Goal: Task Accomplishment & Management: Manage account settings

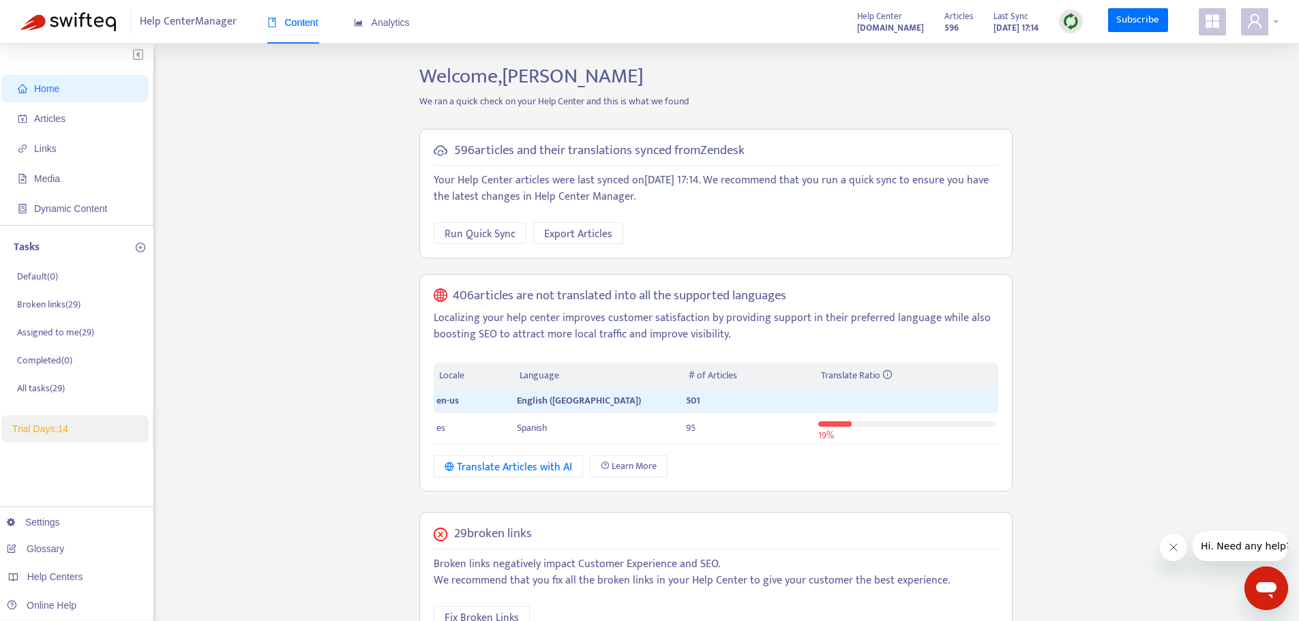
click at [1260, 27] on icon "user" at bounding box center [1255, 21] width 14 height 14
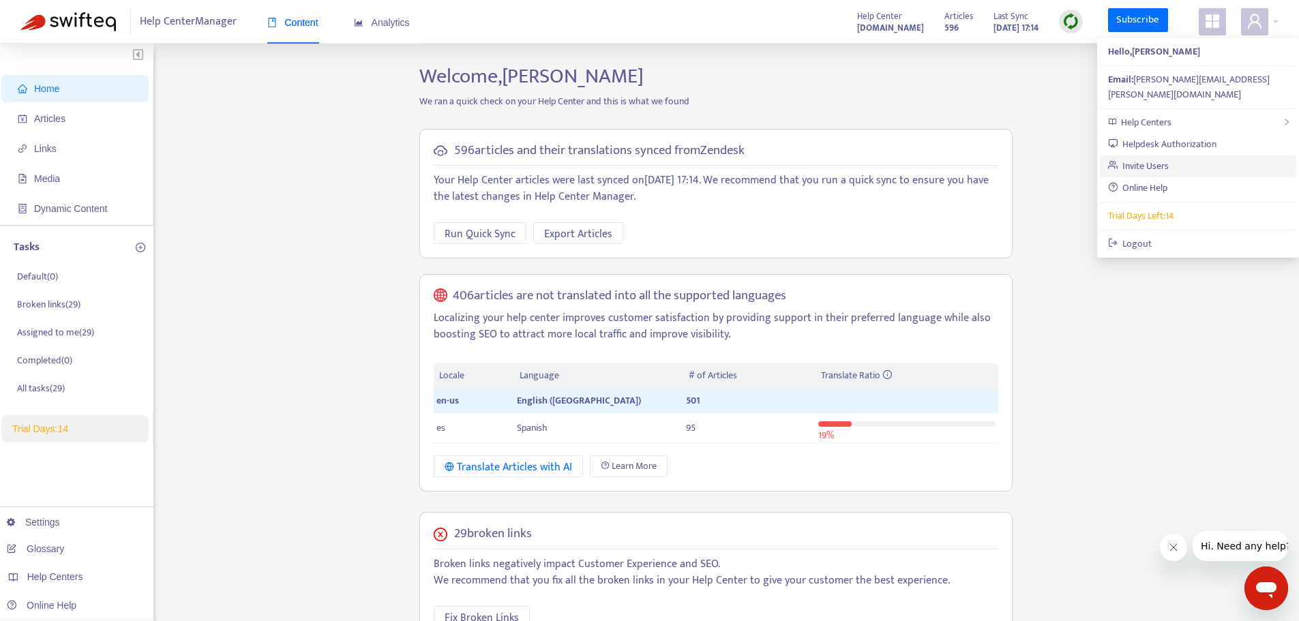
click at [1169, 158] on link "Invite Users" at bounding box center [1138, 166] width 61 height 16
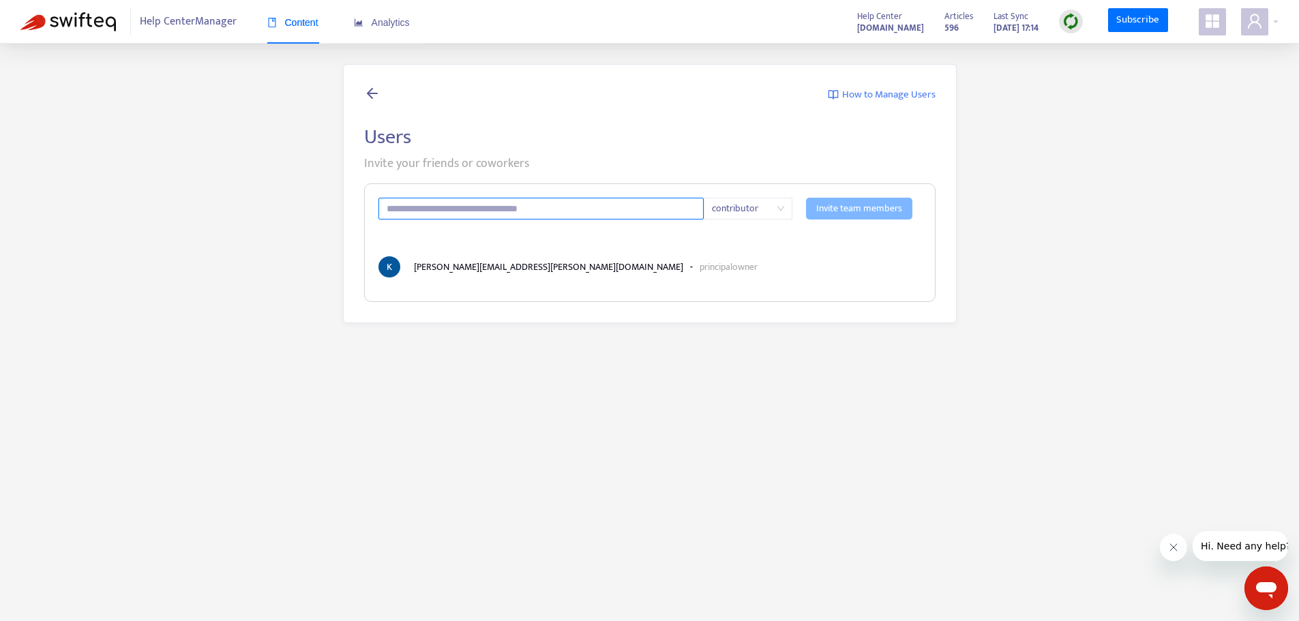
click at [674, 202] on input "text" at bounding box center [541, 209] width 326 height 22
click at [735, 203] on span "contributor" at bounding box center [748, 208] width 72 height 20
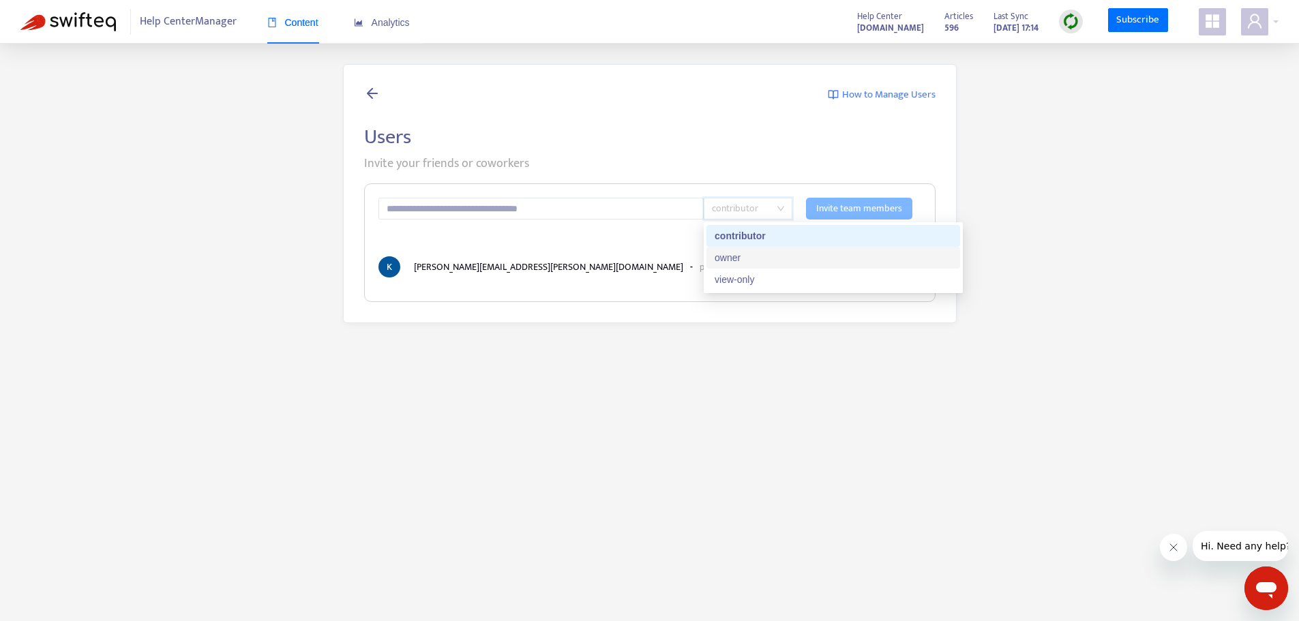
click at [736, 260] on div "owner" at bounding box center [832, 257] width 237 height 15
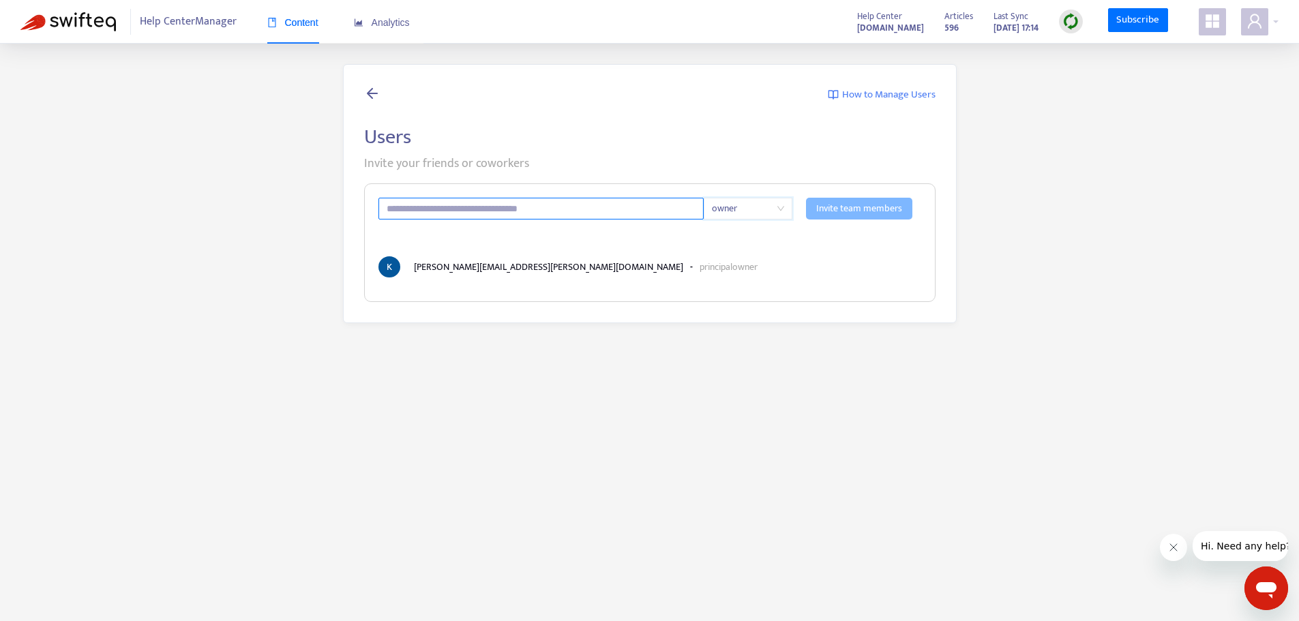
click at [614, 211] on input "text" at bounding box center [541, 209] width 326 height 22
click at [556, 205] on input "text" at bounding box center [541, 209] width 326 height 22
paste input "**********"
type input "**********"
click at [884, 215] on span "Invite team members" at bounding box center [859, 208] width 86 height 15
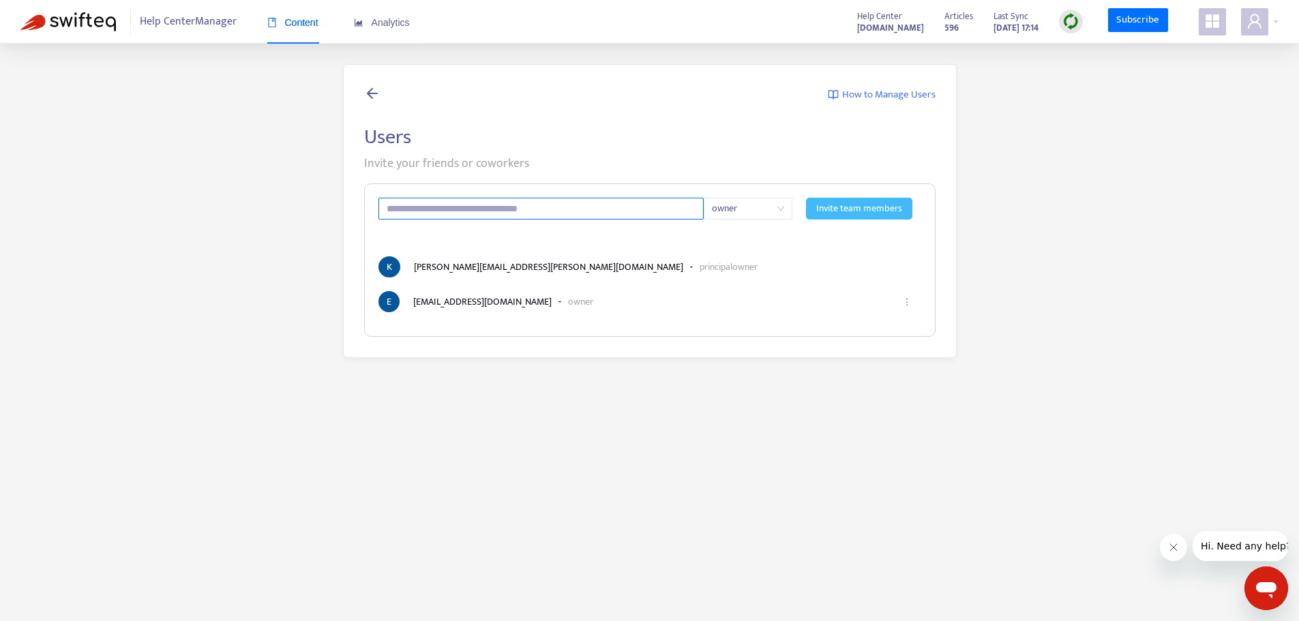
click at [465, 200] on input "text" at bounding box center [541, 209] width 326 height 22
paste input "**********"
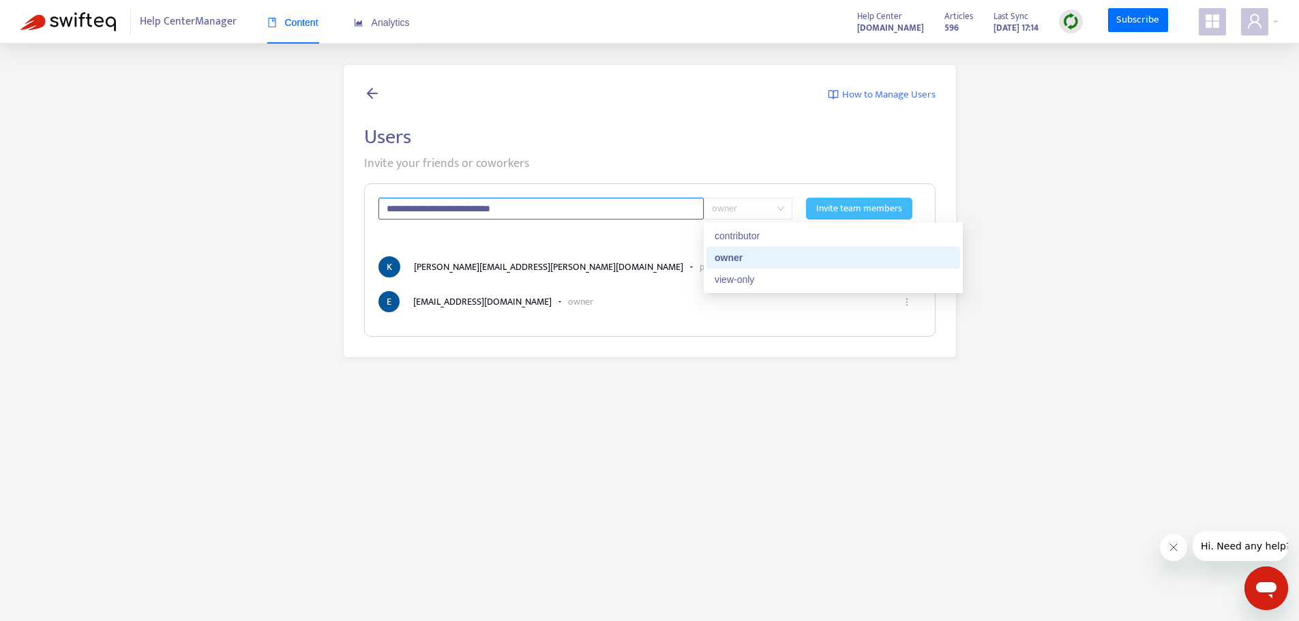
click at [743, 212] on span "owner" at bounding box center [748, 208] width 72 height 20
type input "**********"
click at [757, 216] on span "owner" at bounding box center [748, 208] width 72 height 20
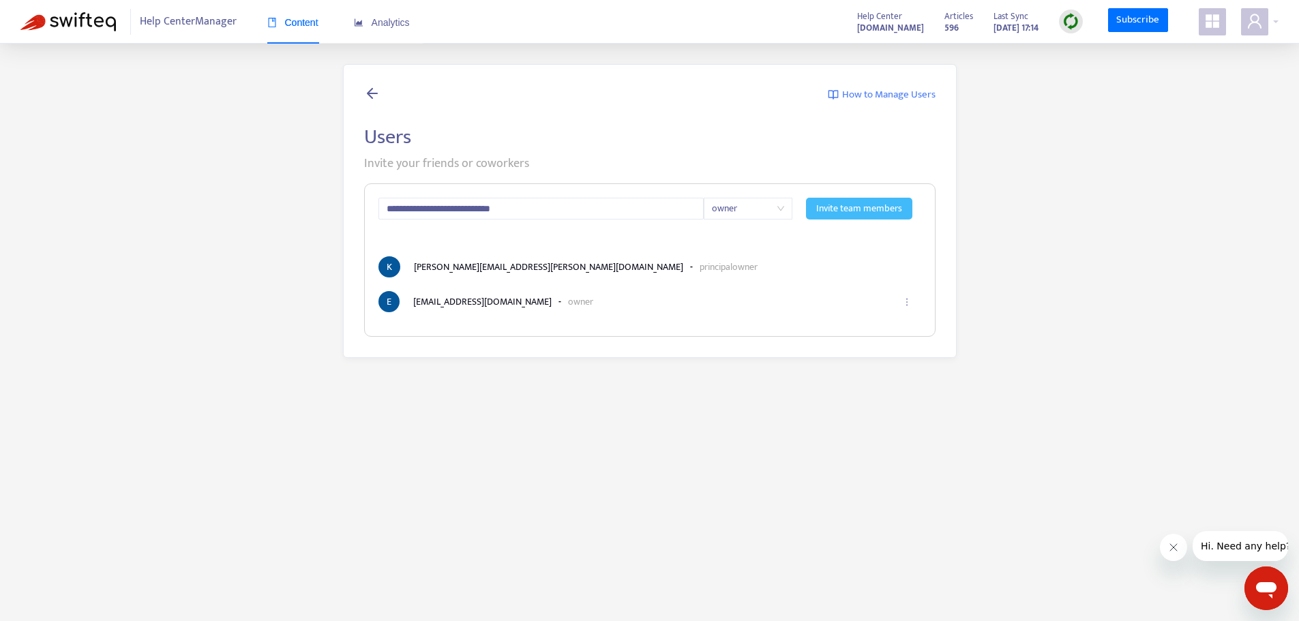
click at [849, 211] on span "Invite team members" at bounding box center [859, 208] width 86 height 15
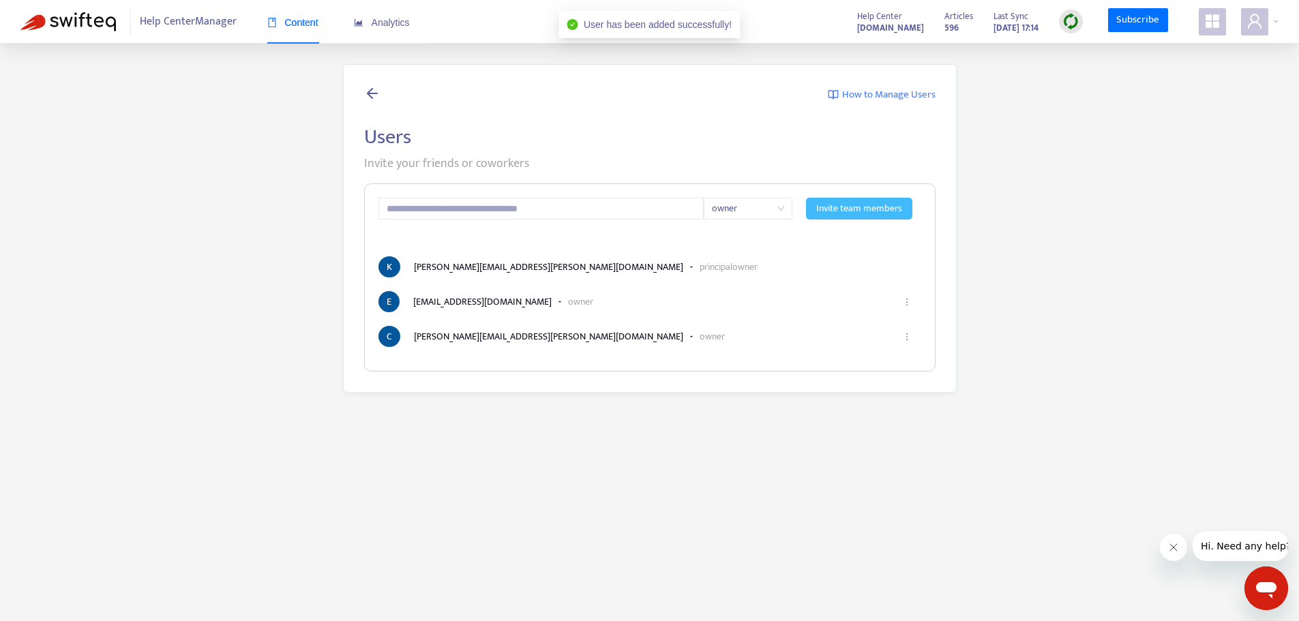
click at [368, 92] on icon at bounding box center [372, 93] width 16 height 17
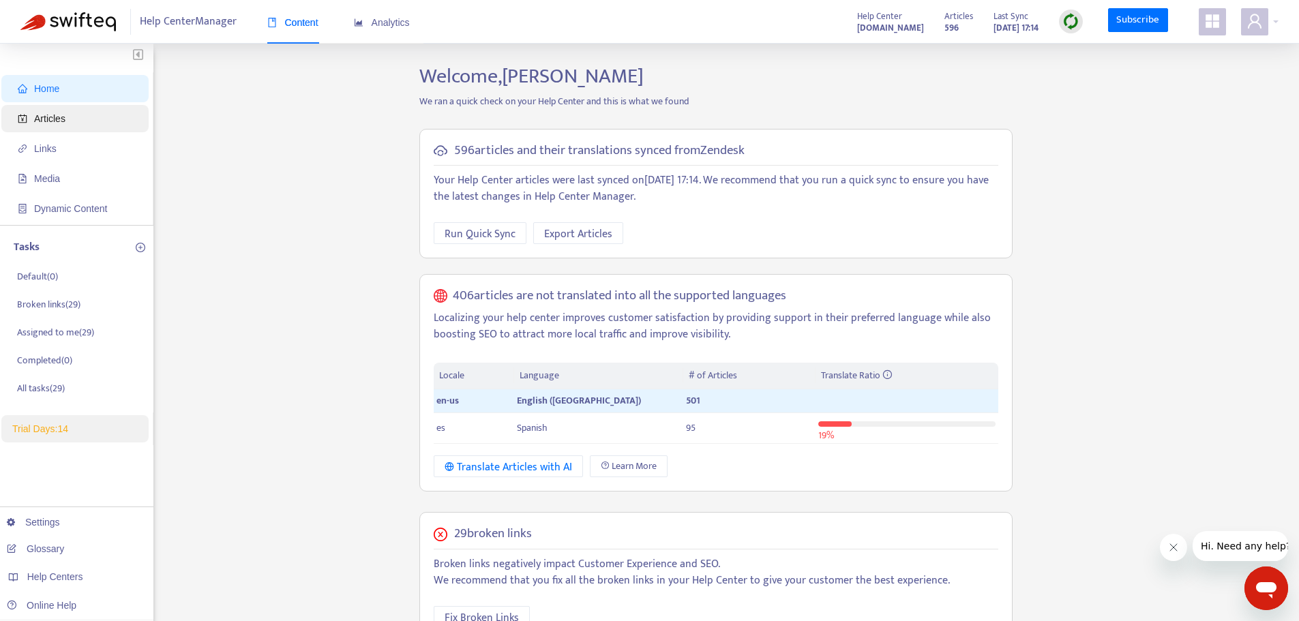
click at [57, 128] on span "Articles" at bounding box center [78, 118] width 120 height 27
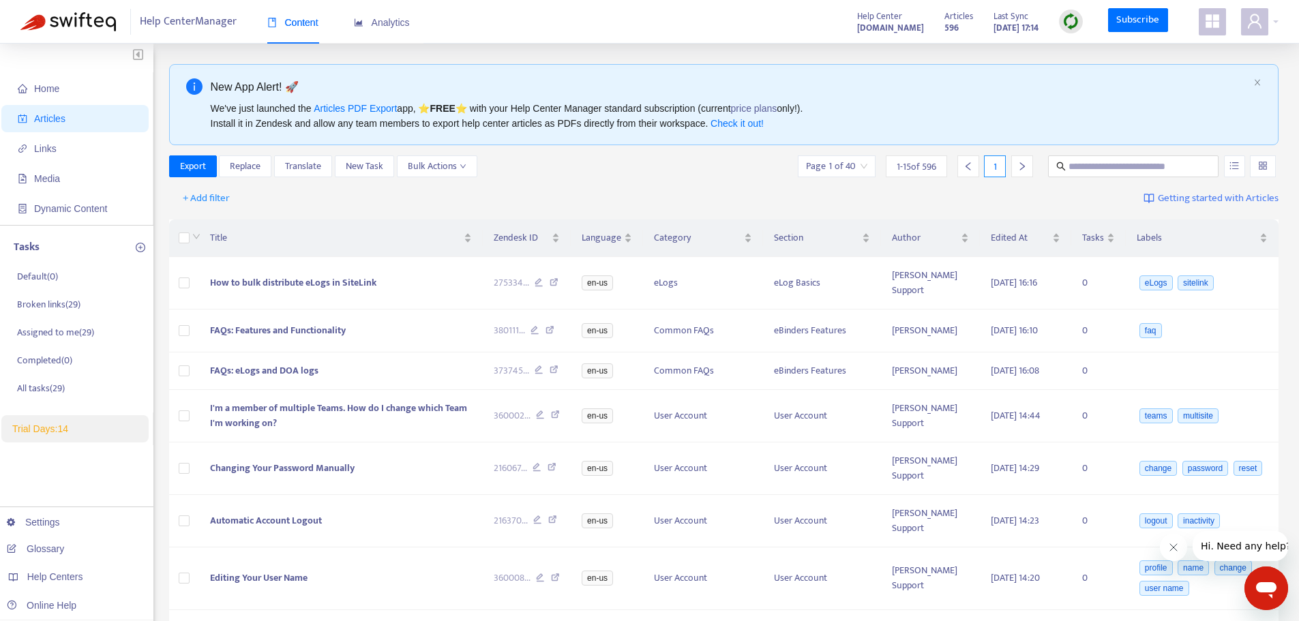
click at [72, 163] on ul "Home Articles Links Media Dynamic Content" at bounding box center [76, 148] width 153 height 153
click at [67, 154] on span "Links" at bounding box center [78, 148] width 120 height 27
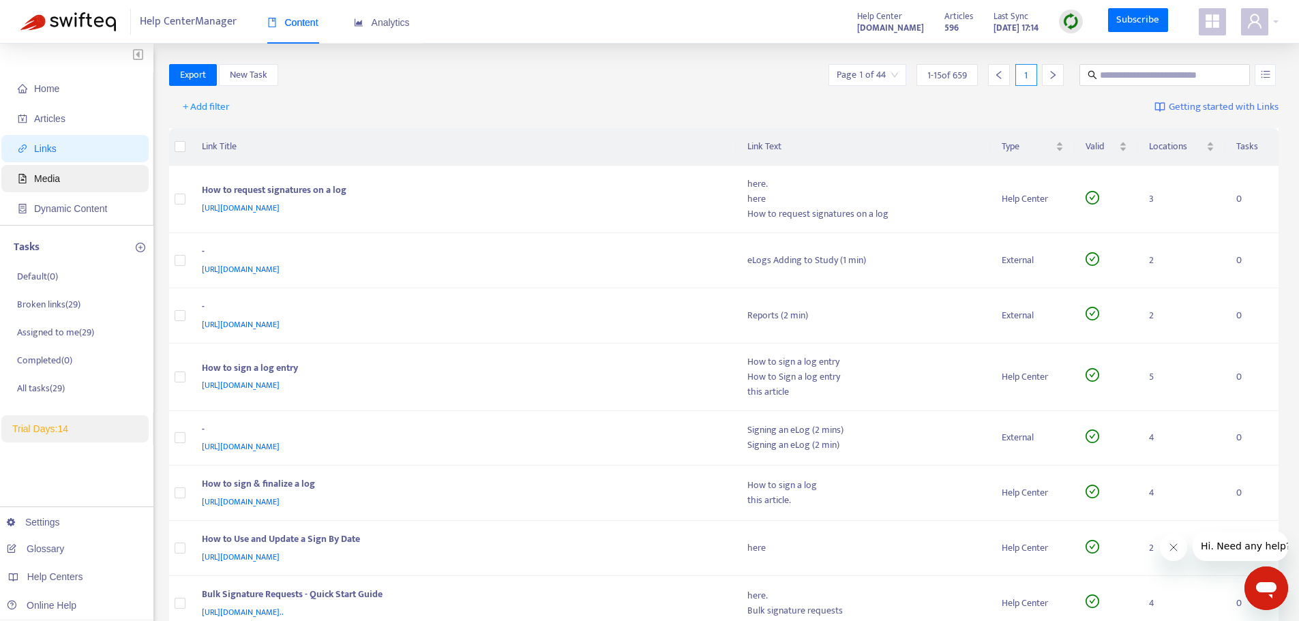
click at [50, 177] on span "Media" at bounding box center [47, 178] width 26 height 11
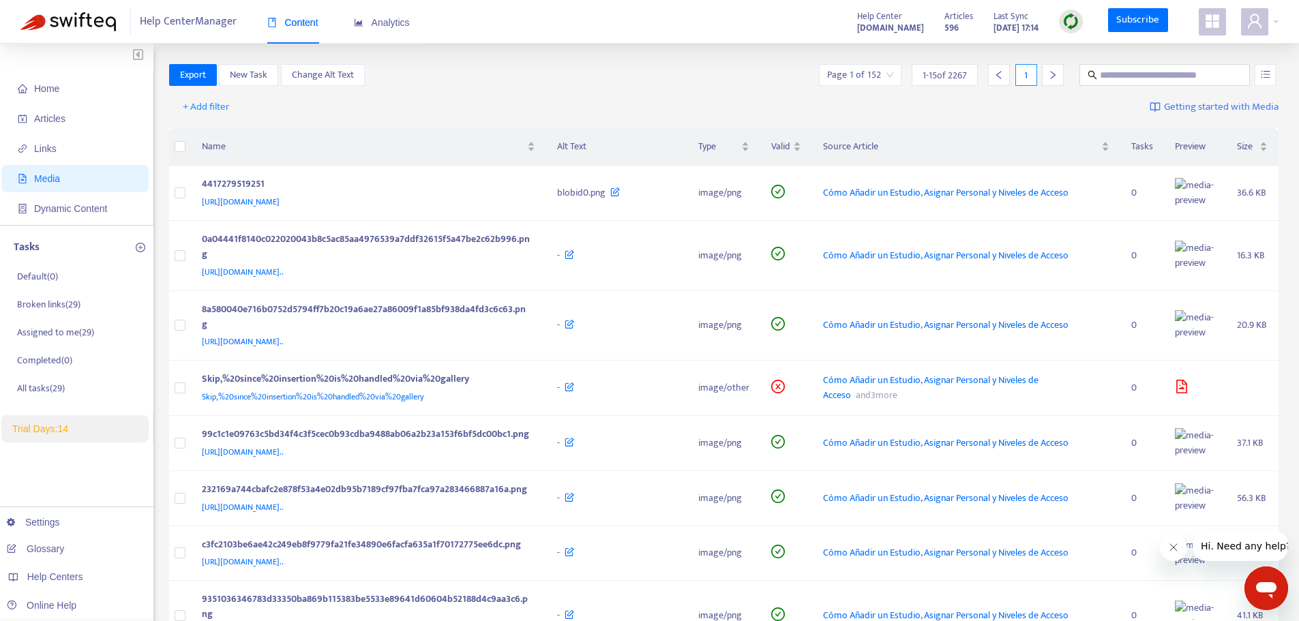
drag, startPoint x: 52, startPoint y: 179, endPoint x: 858, endPoint y: 211, distance: 806.4
click at [378, 31] on div "Analytics" at bounding box center [382, 23] width 56 height 42
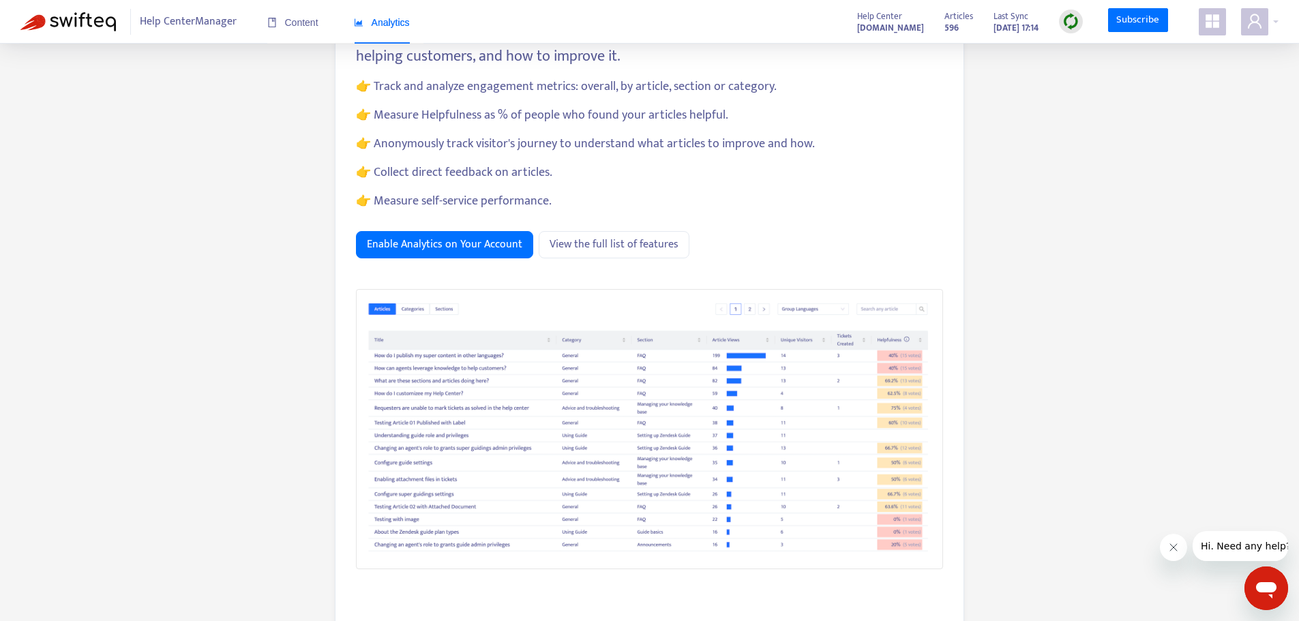
scroll to position [159, 0]
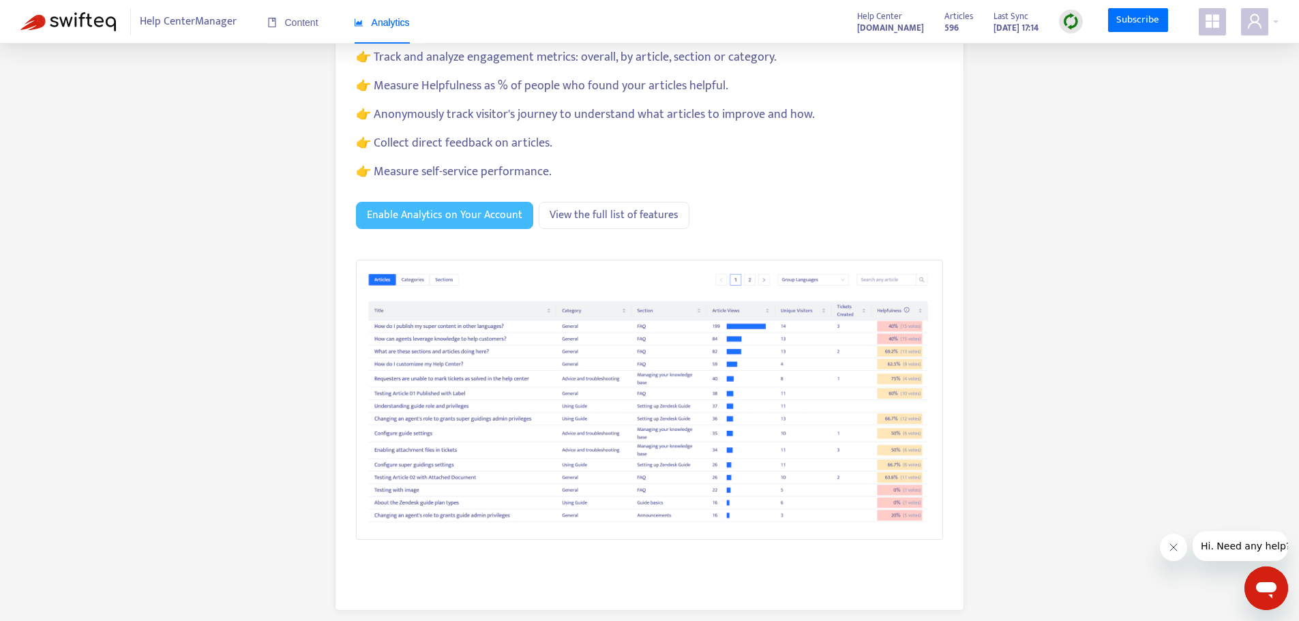
click at [442, 216] on span "Enable Analytics on Your Account" at bounding box center [444, 215] width 155 height 17
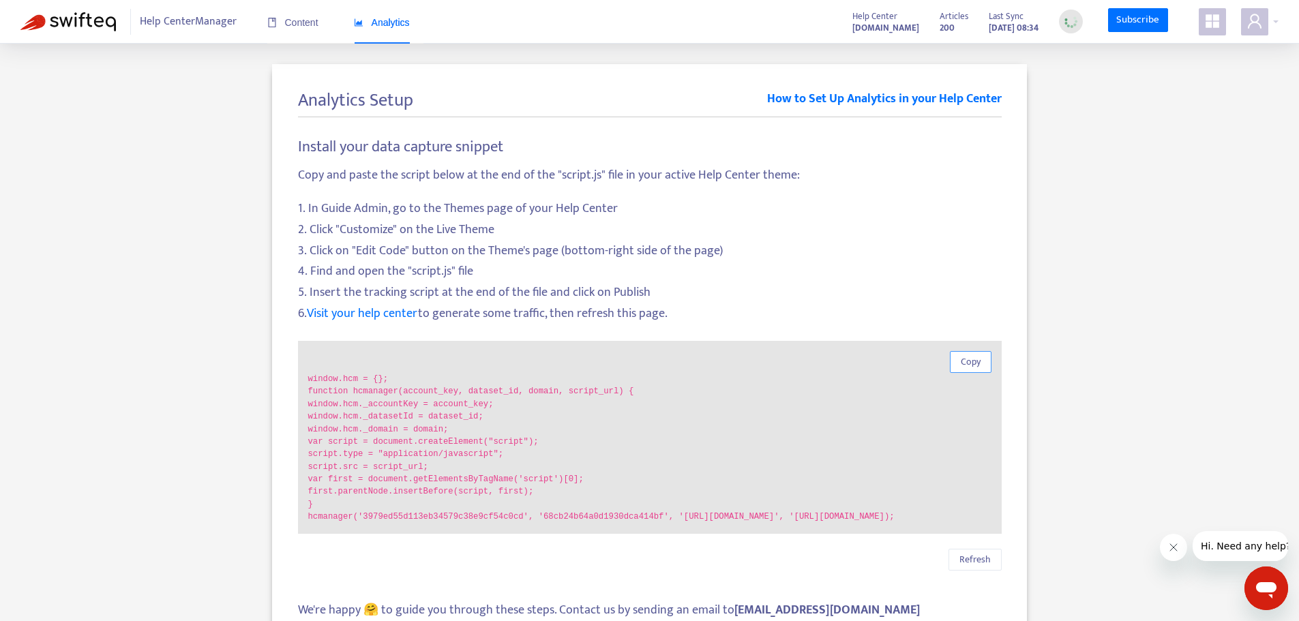
click at [952, 359] on button "Copy" at bounding box center [971, 362] width 42 height 22
click at [976, 362] on span "Copy" at bounding box center [971, 361] width 20 height 15
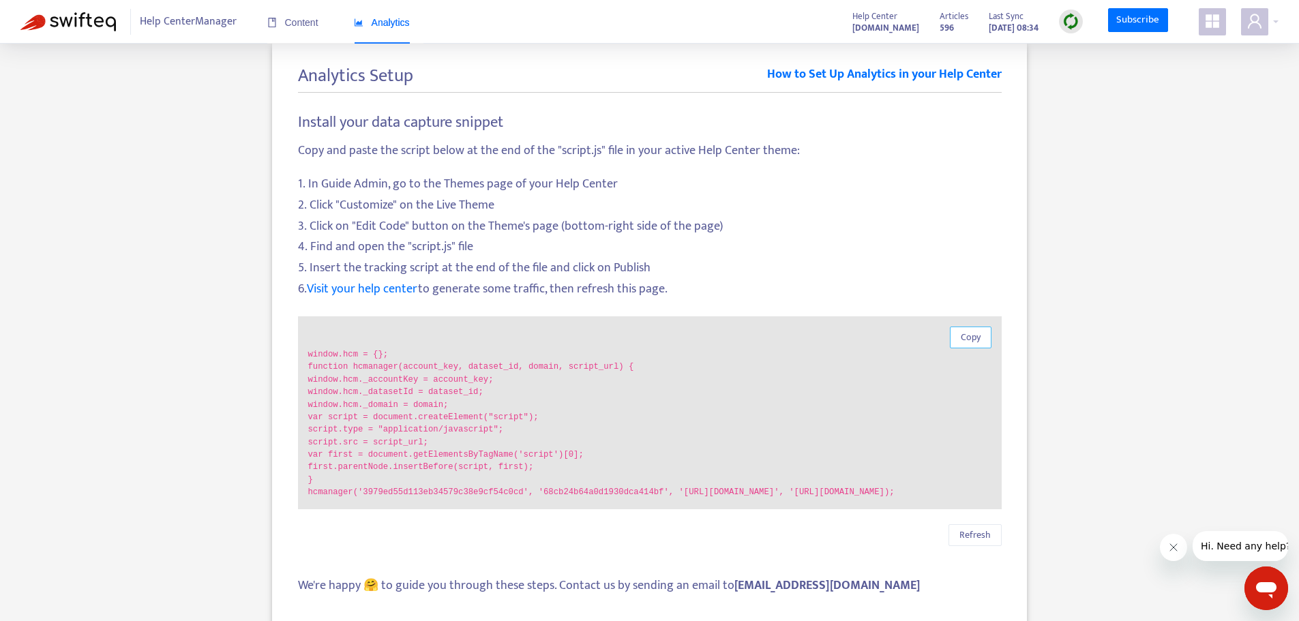
scroll to position [47, 0]
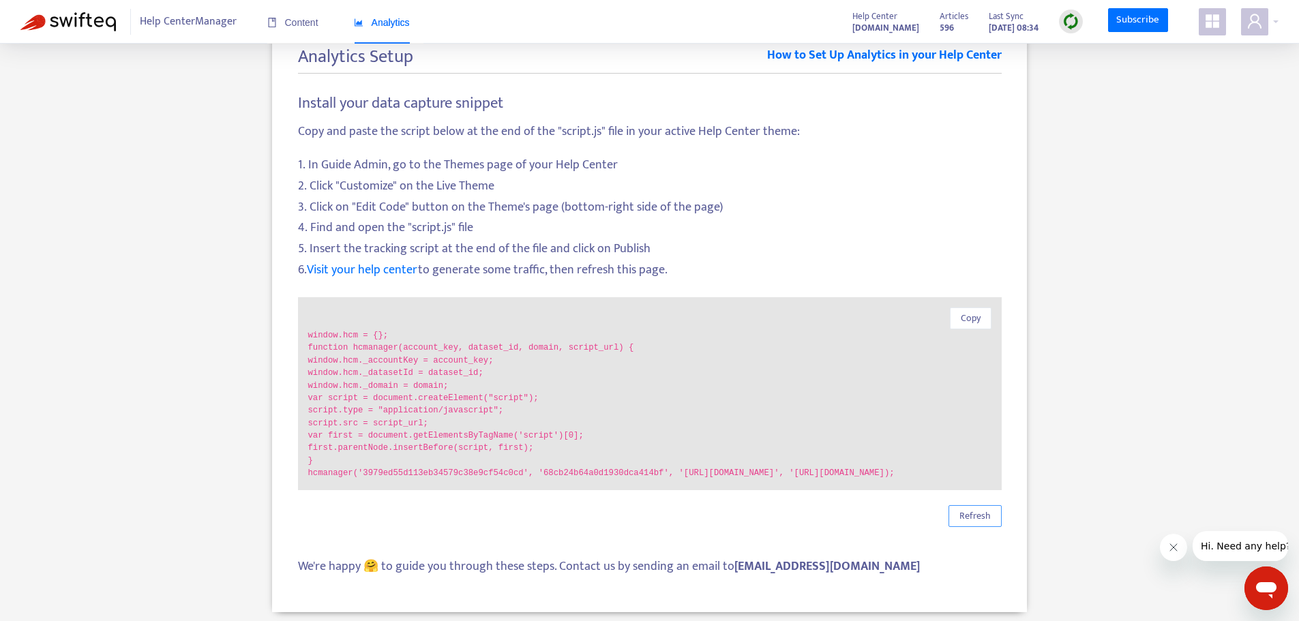
click at [986, 527] on button "Refresh" at bounding box center [974, 516] width 53 height 22
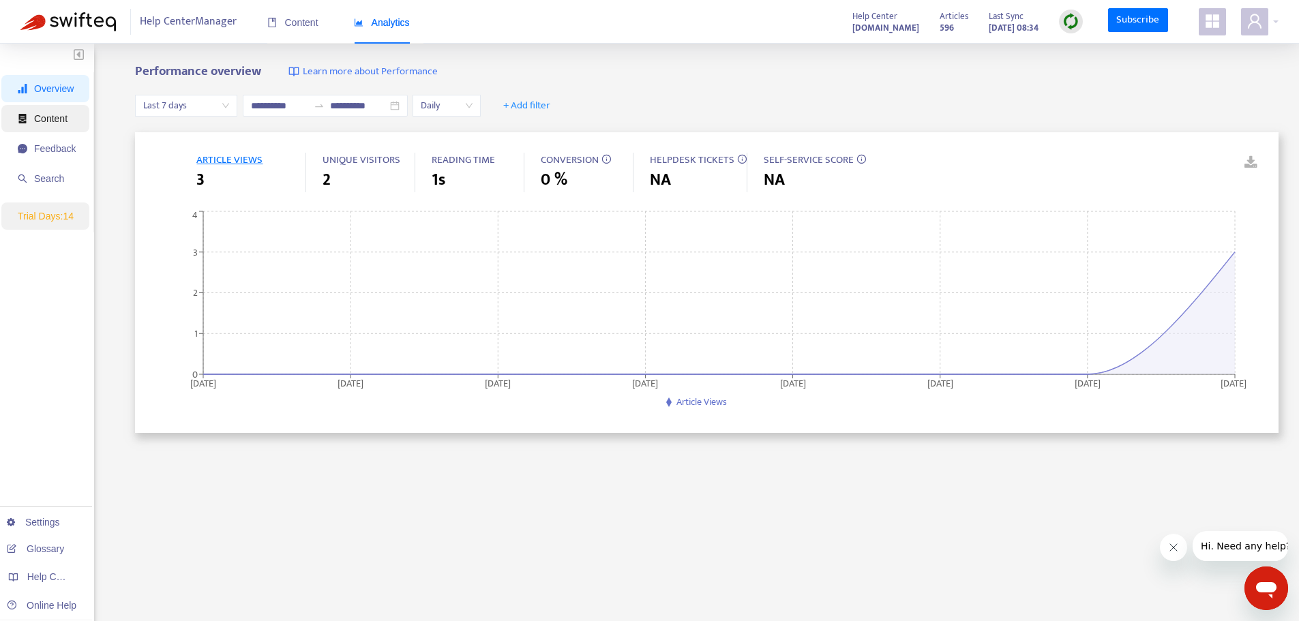
click at [16, 110] on li "Content" at bounding box center [45, 118] width 88 height 27
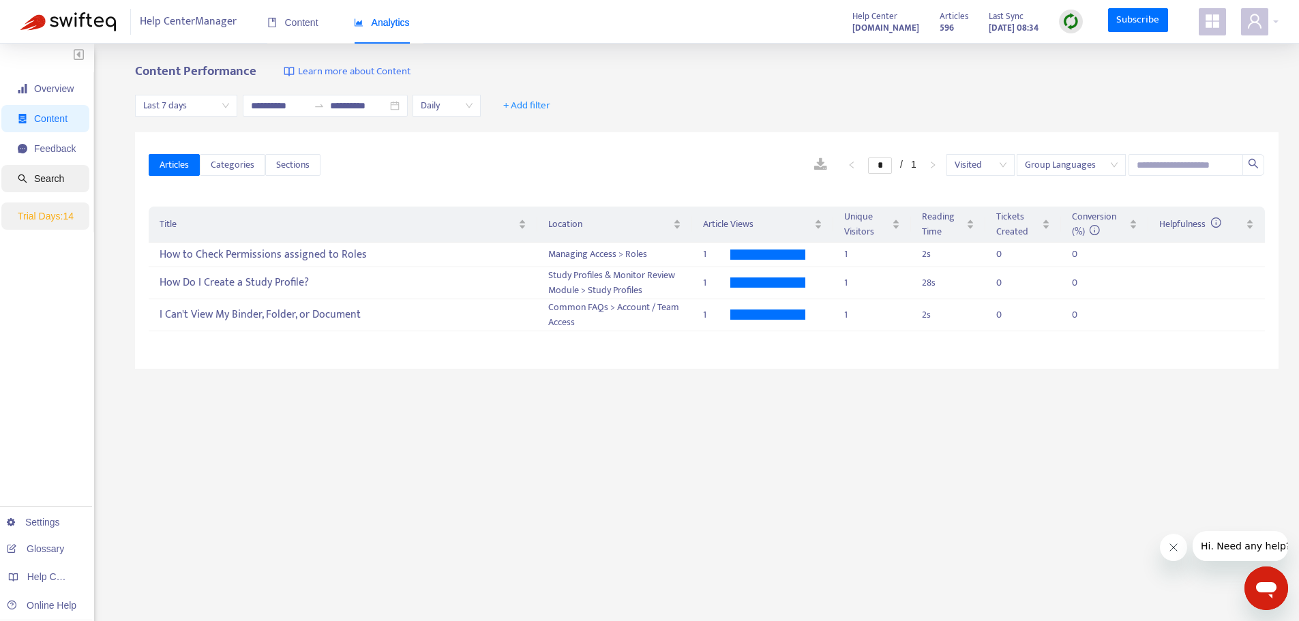
click at [42, 177] on span "Search" at bounding box center [49, 178] width 30 height 11
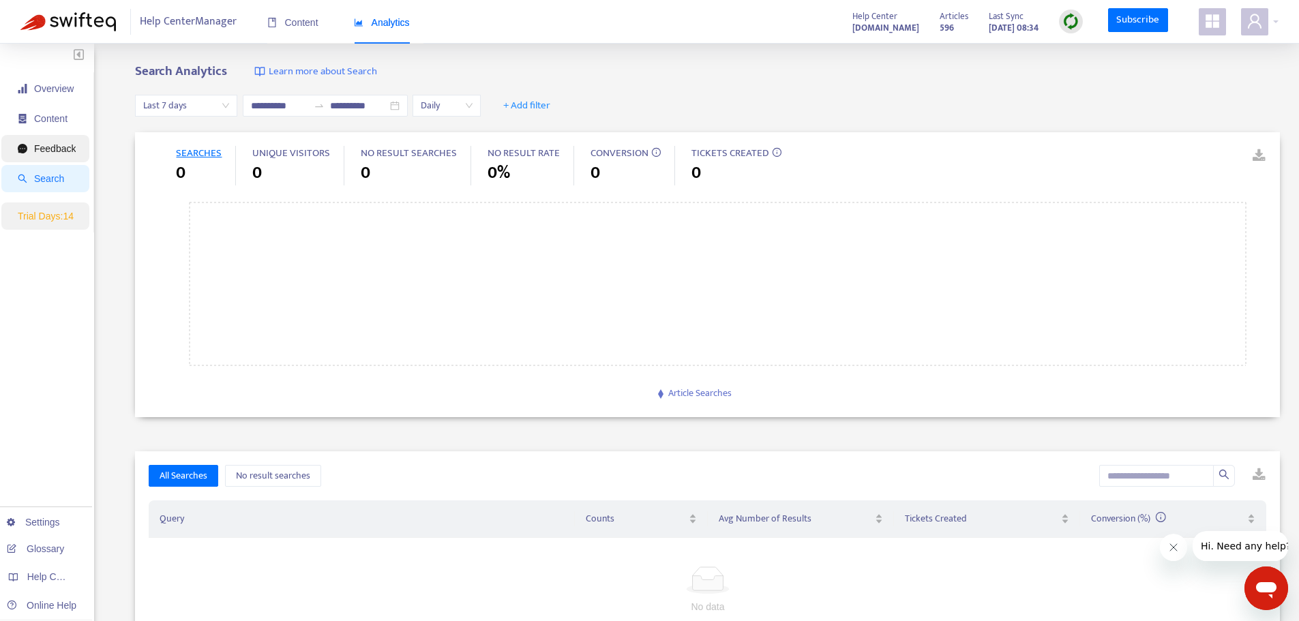
click at [40, 150] on span "Feedback" at bounding box center [55, 148] width 42 height 11
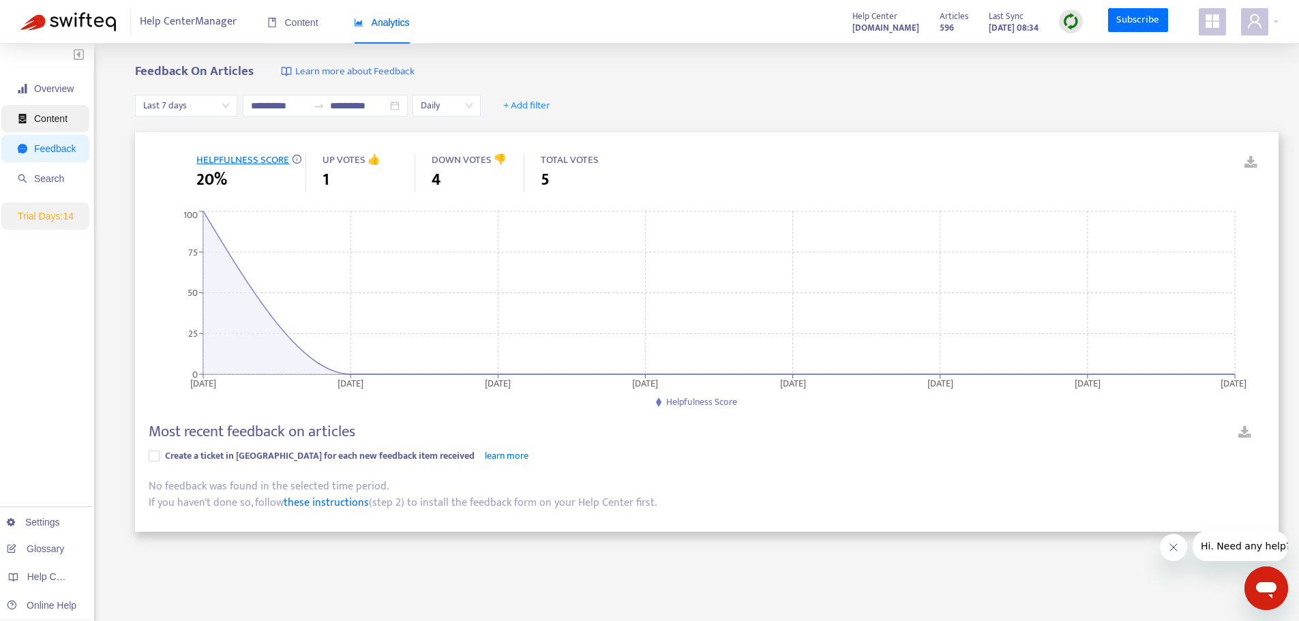
click at [47, 110] on span "Content" at bounding box center [47, 118] width 58 height 27
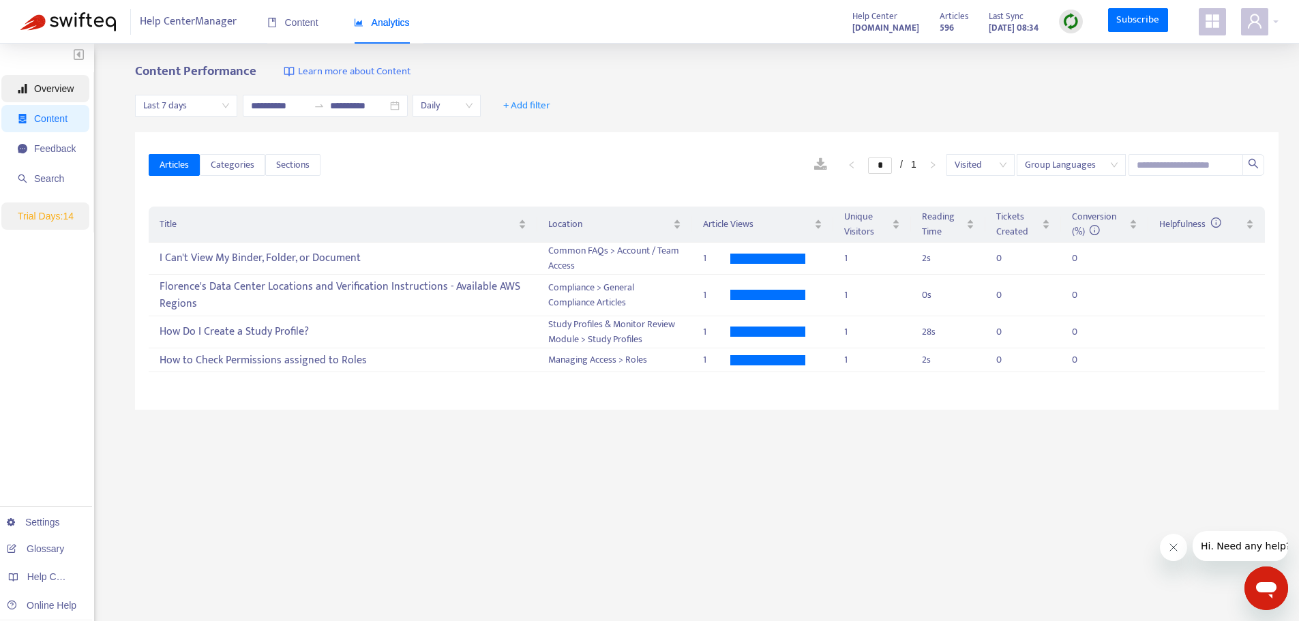
click at [52, 89] on span "Overview" at bounding box center [54, 88] width 40 height 11
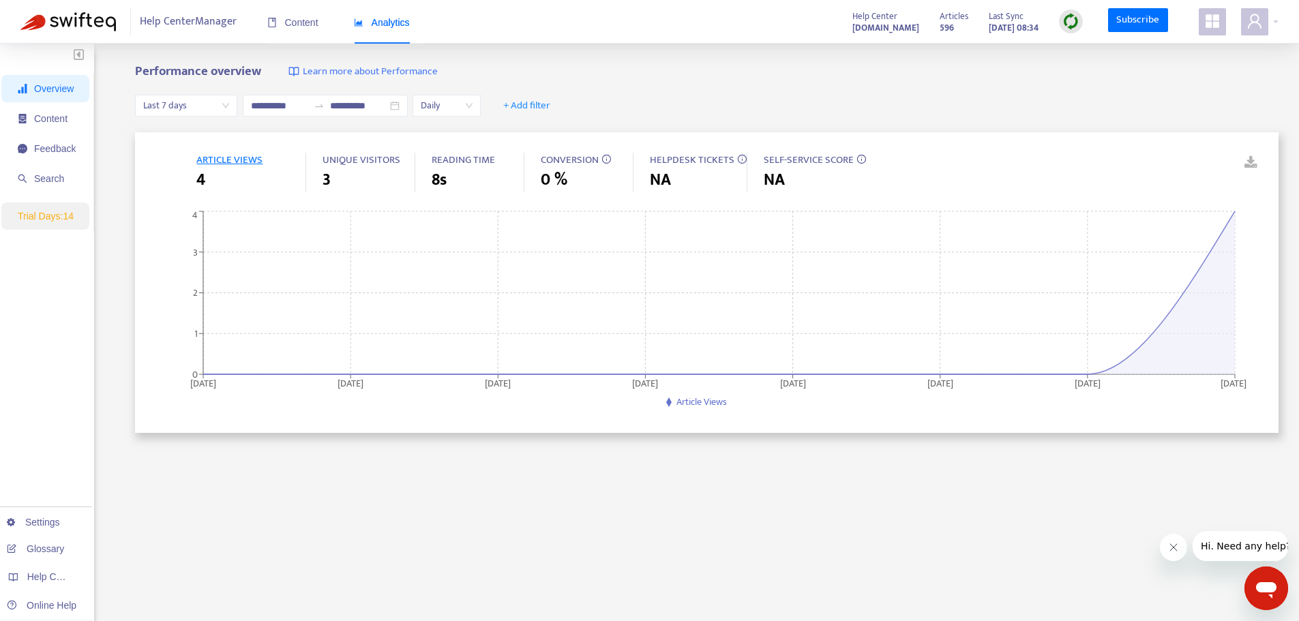
click at [52, 83] on span "Overview" at bounding box center [54, 88] width 40 height 11
click at [284, 29] on div "Content" at bounding box center [292, 22] width 51 height 15
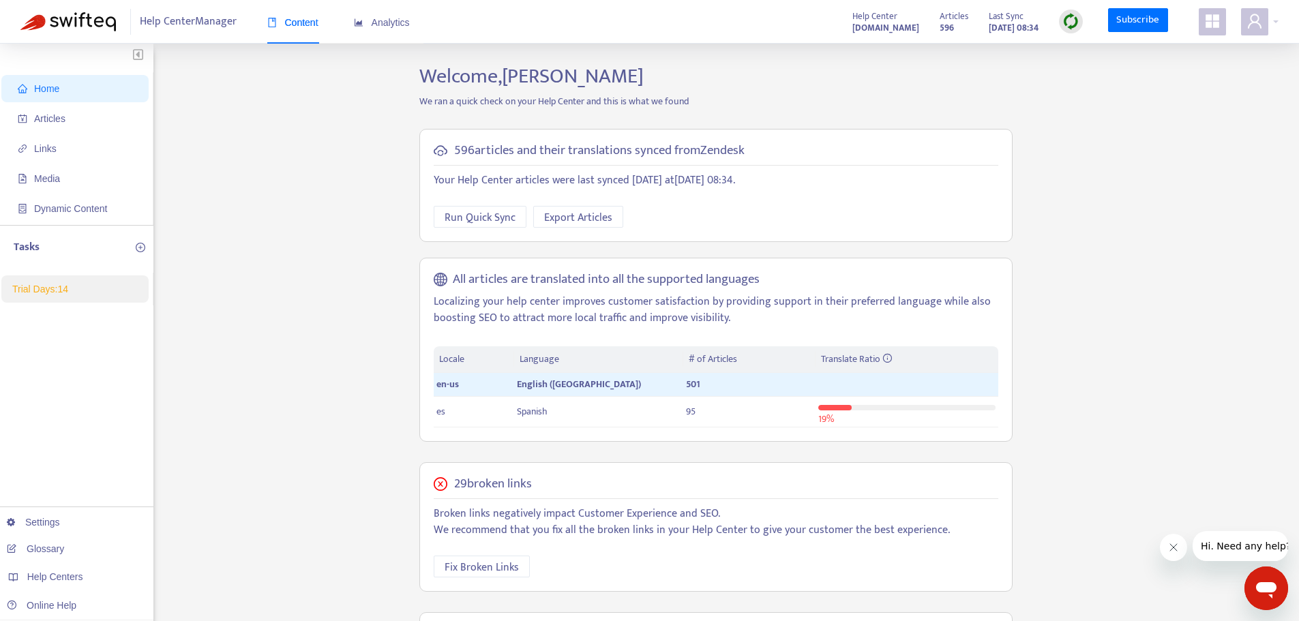
click at [127, 102] on ul "Home Articles Links Media Dynamic Content" at bounding box center [76, 148] width 153 height 153
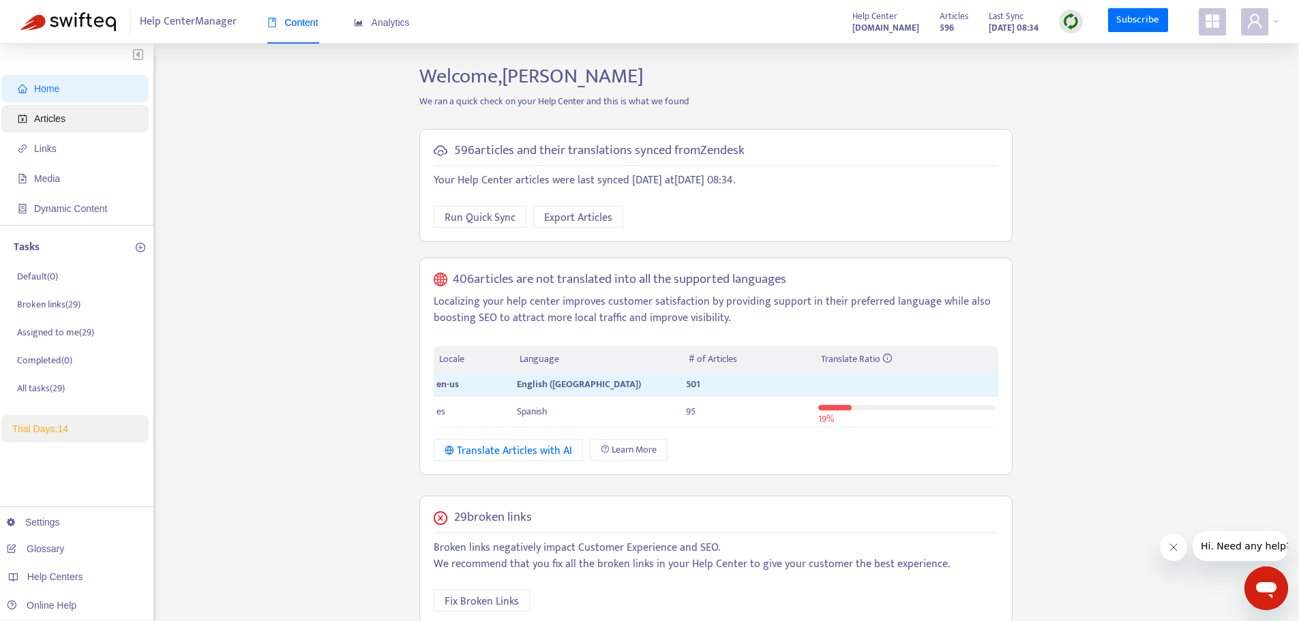
click at [117, 112] on span "Articles" at bounding box center [78, 118] width 120 height 27
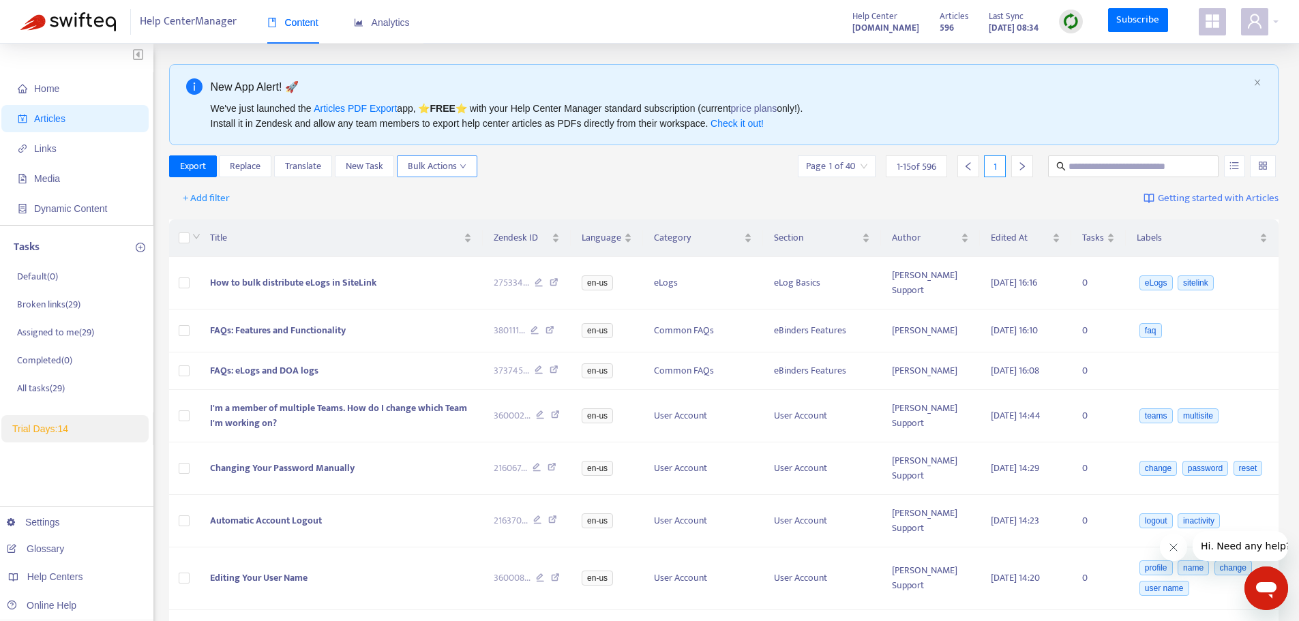
click at [431, 170] on span "Bulk Actions" at bounding box center [437, 166] width 59 height 15
click at [522, 170] on div "Export Replace Translate New Task Bulk Actions Page 1 of 40 1 - 15 of 596 1" at bounding box center [724, 166] width 1110 height 22
click at [1188, 357] on td at bounding box center [1201, 370] width 153 height 37
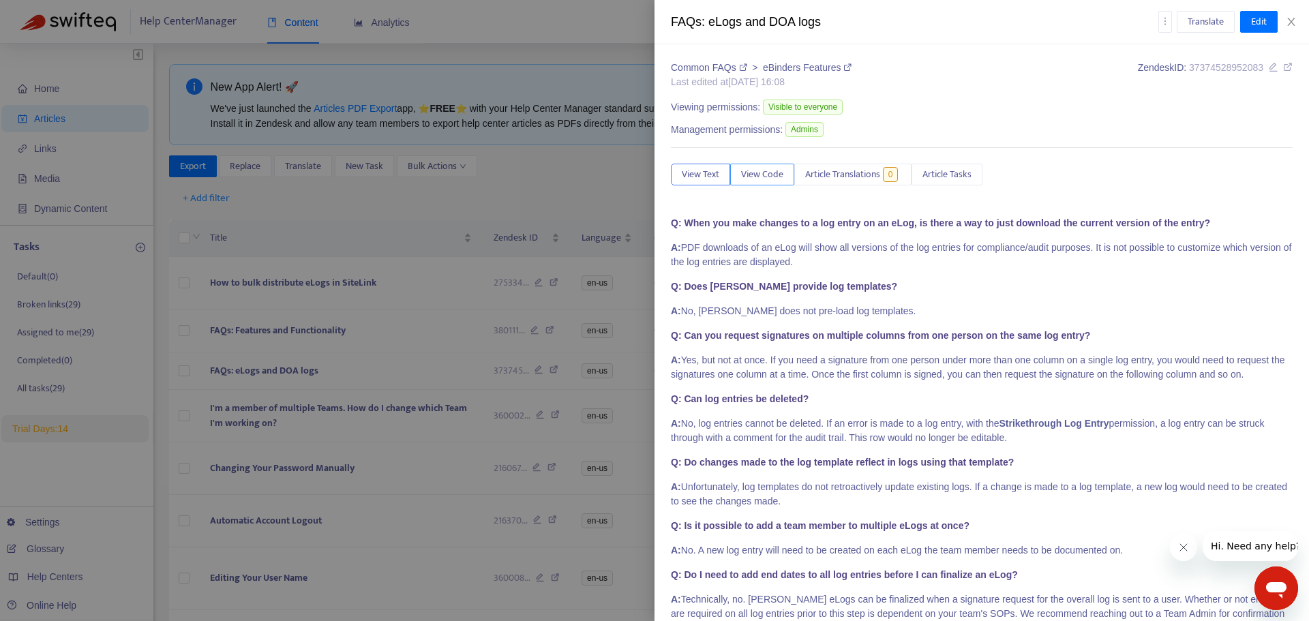
click at [785, 185] on button "View Code" at bounding box center [762, 175] width 64 height 22
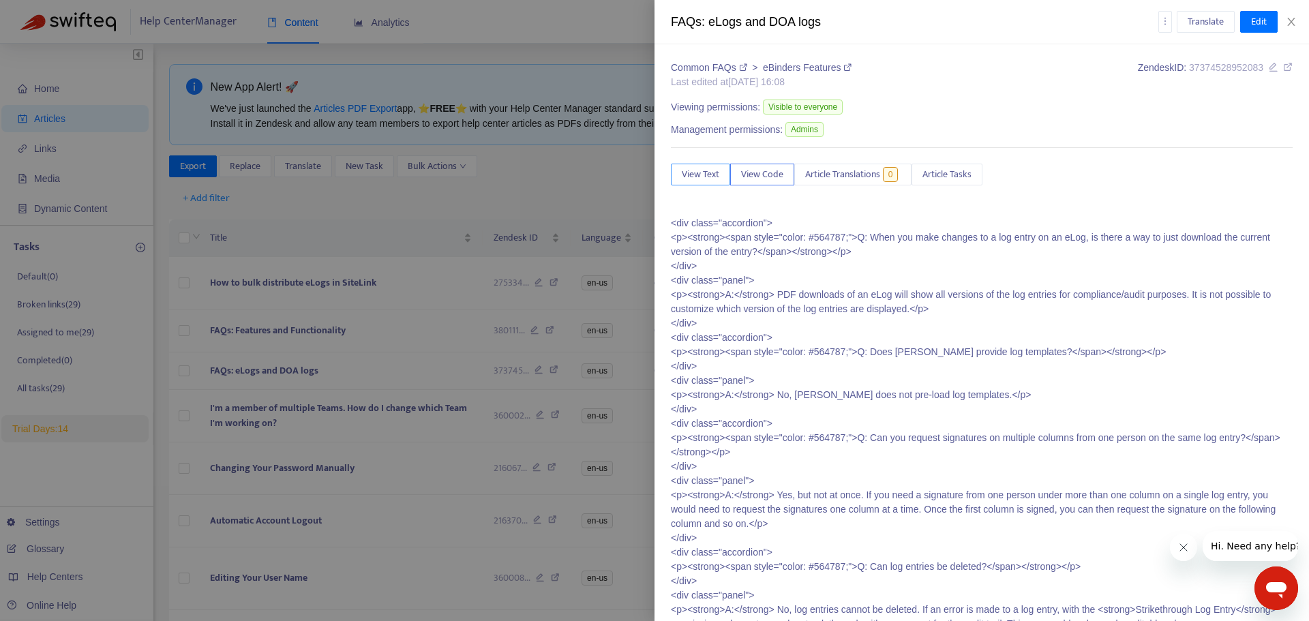
click at [676, 181] on button "View Text" at bounding box center [700, 175] width 59 height 22
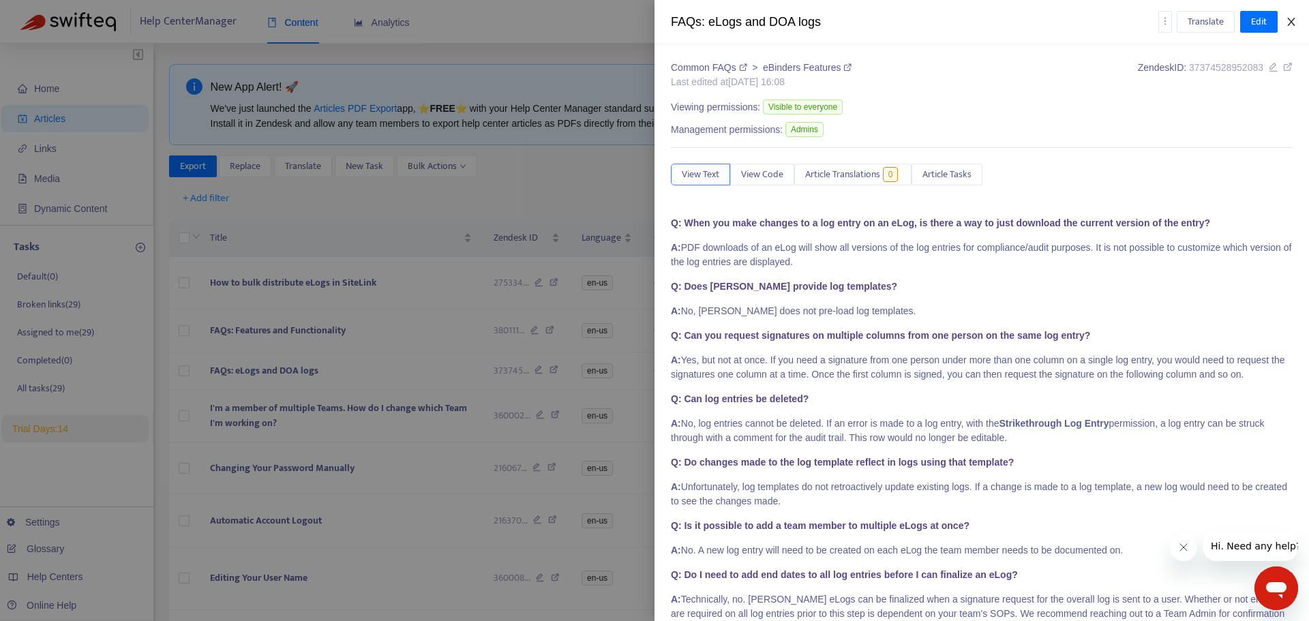
click at [1290, 20] on icon "close" at bounding box center [1290, 22] width 7 height 8
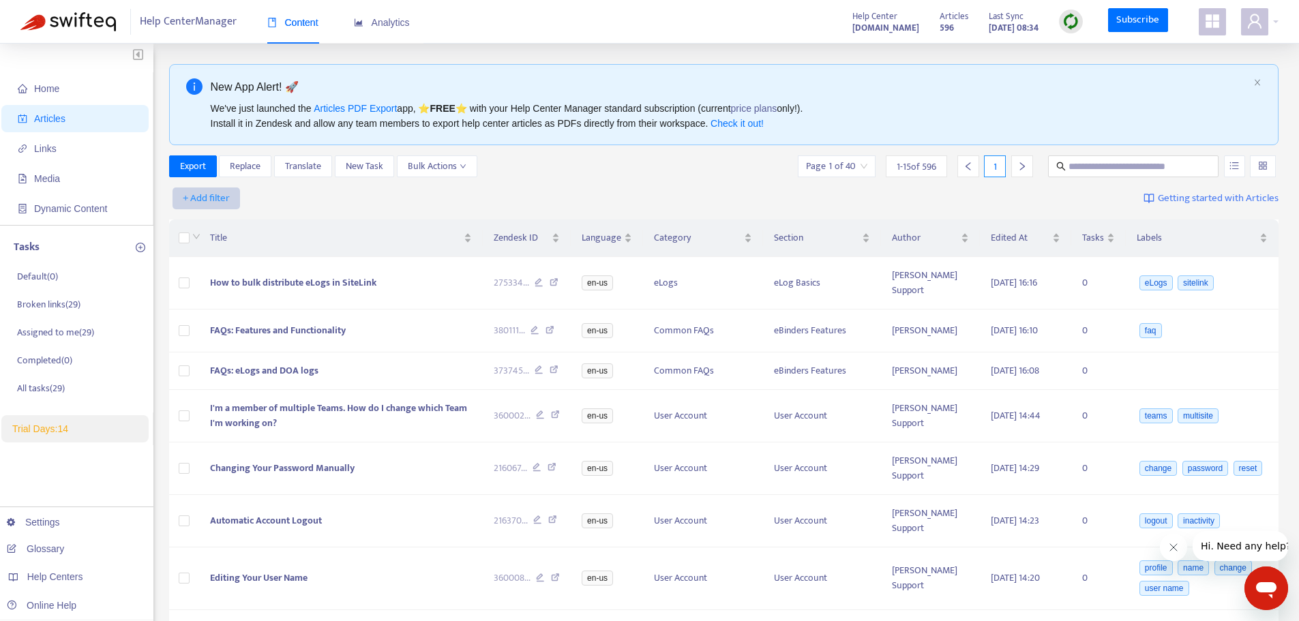
click at [215, 194] on span "+ Add filter" at bounding box center [206, 198] width 47 height 16
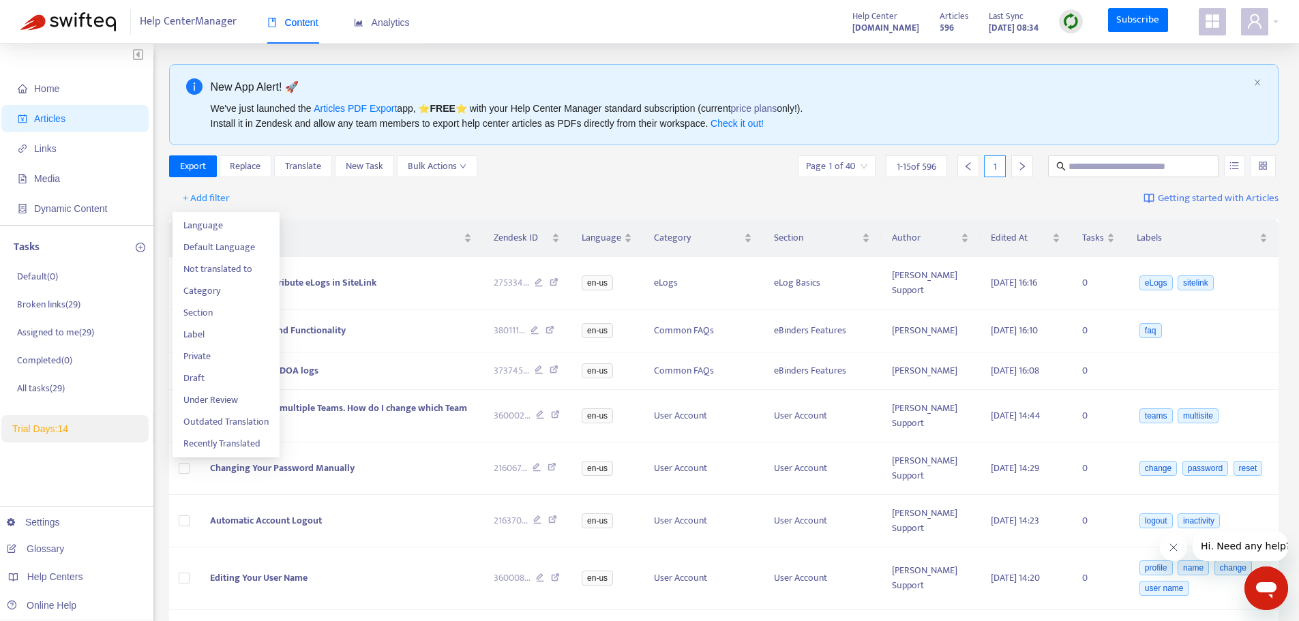
click at [279, 193] on div "+ Add filter Getting started with Articles" at bounding box center [724, 199] width 1110 height 32
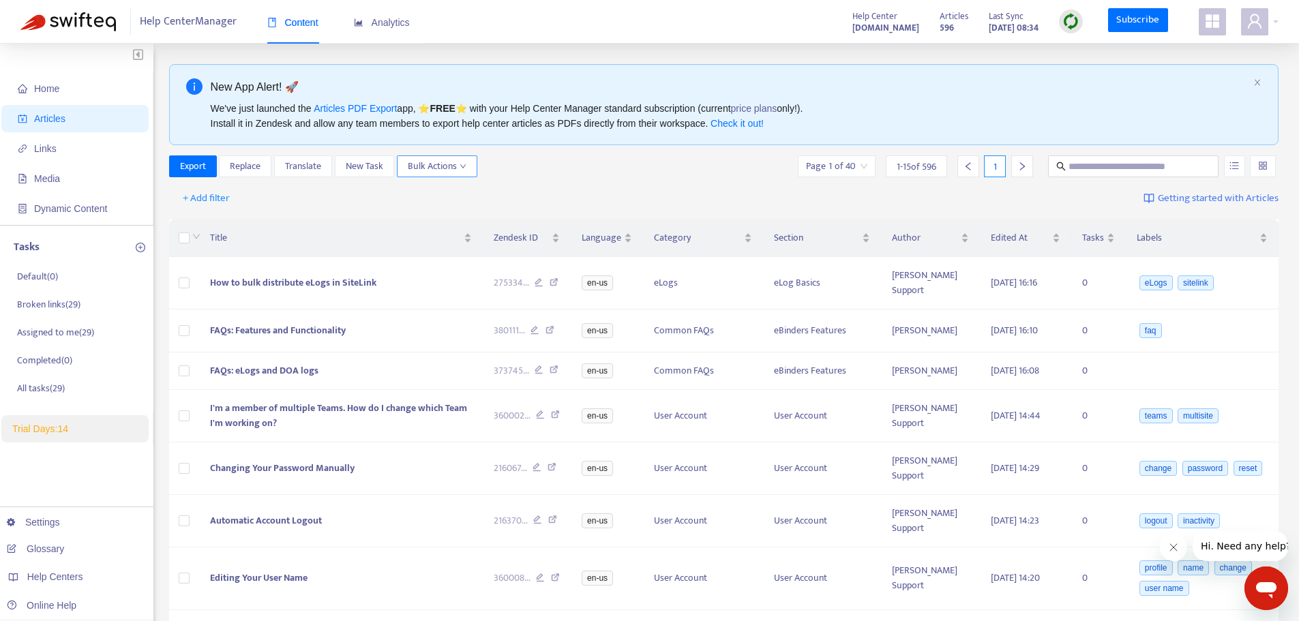
click at [427, 166] on span "Bulk Actions" at bounding box center [437, 166] width 59 height 15
click at [349, 180] on div "Export Replace Translate New Task Bulk Actions Page 1 of 40 1 - 15 of 596 1" at bounding box center [724, 168] width 1110 height 27
click at [77, 145] on span "Links" at bounding box center [78, 148] width 120 height 27
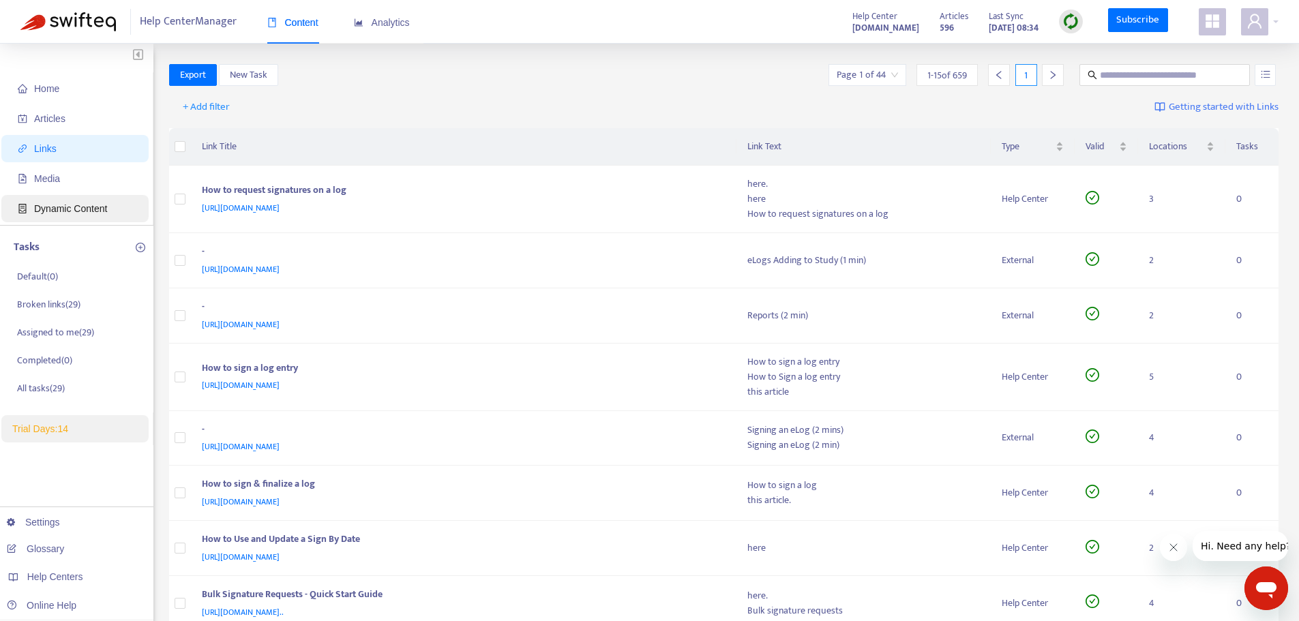
click at [70, 203] on span "Dynamic Content" at bounding box center [70, 208] width 73 height 11
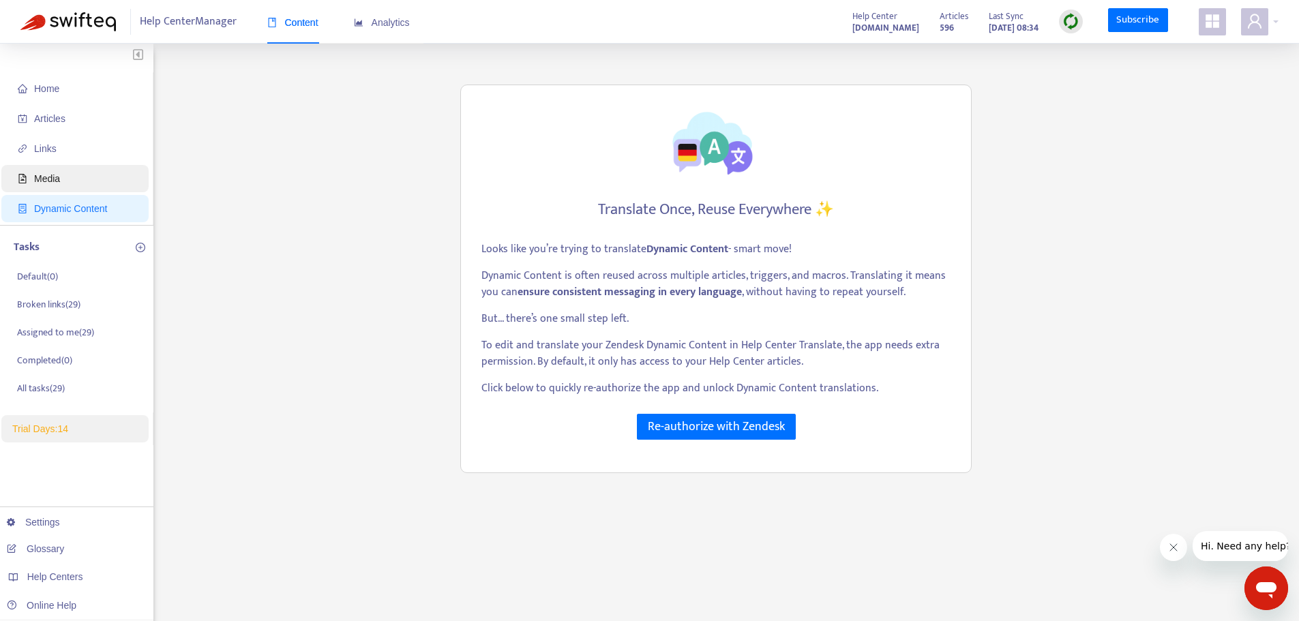
click at [50, 184] on span "Media" at bounding box center [47, 178] width 26 height 11
